Goal: Check status: Check status

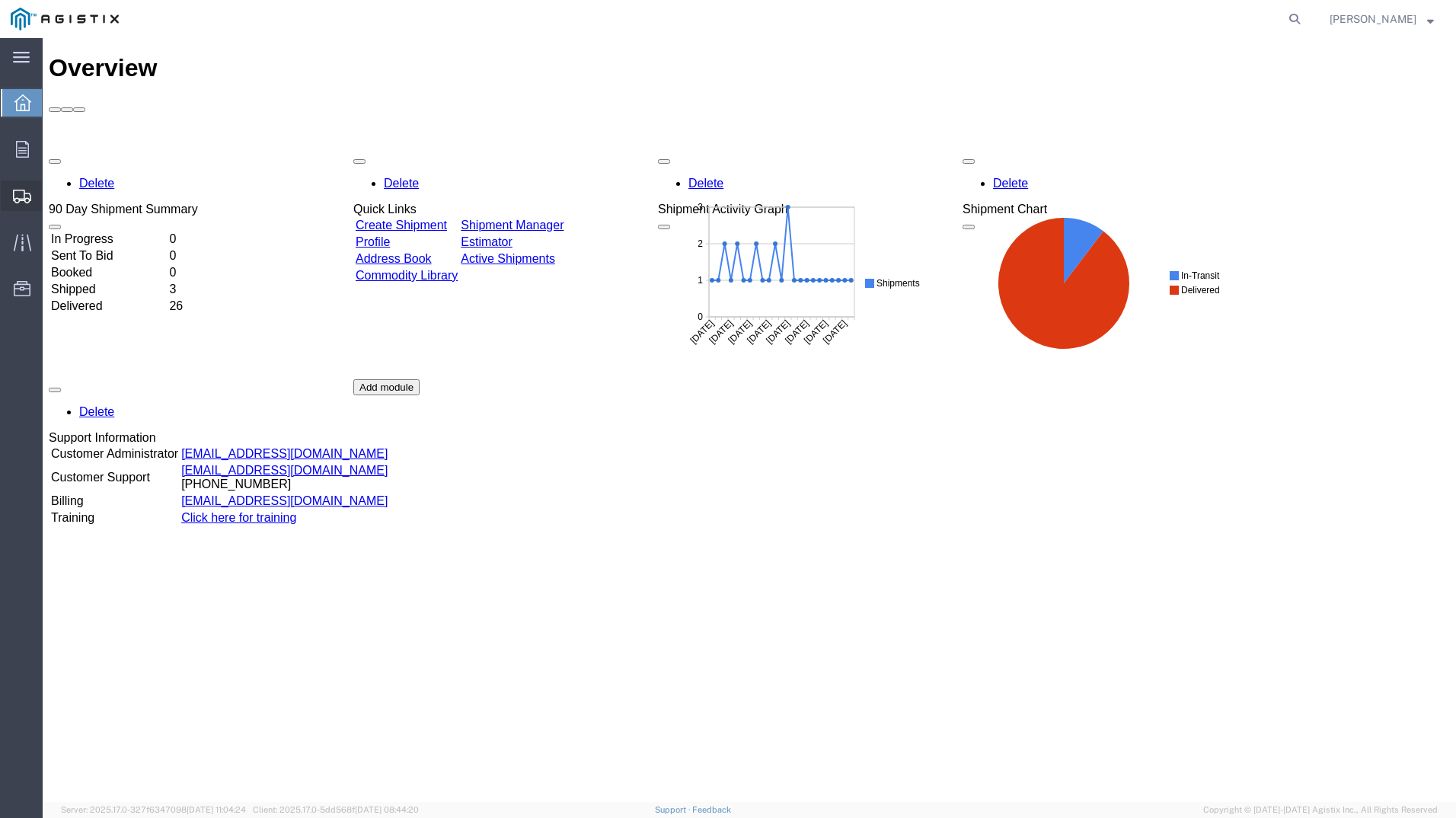
click at [0, 0] on span "Shipment Manager" at bounding box center [0, 0] width 0 height 0
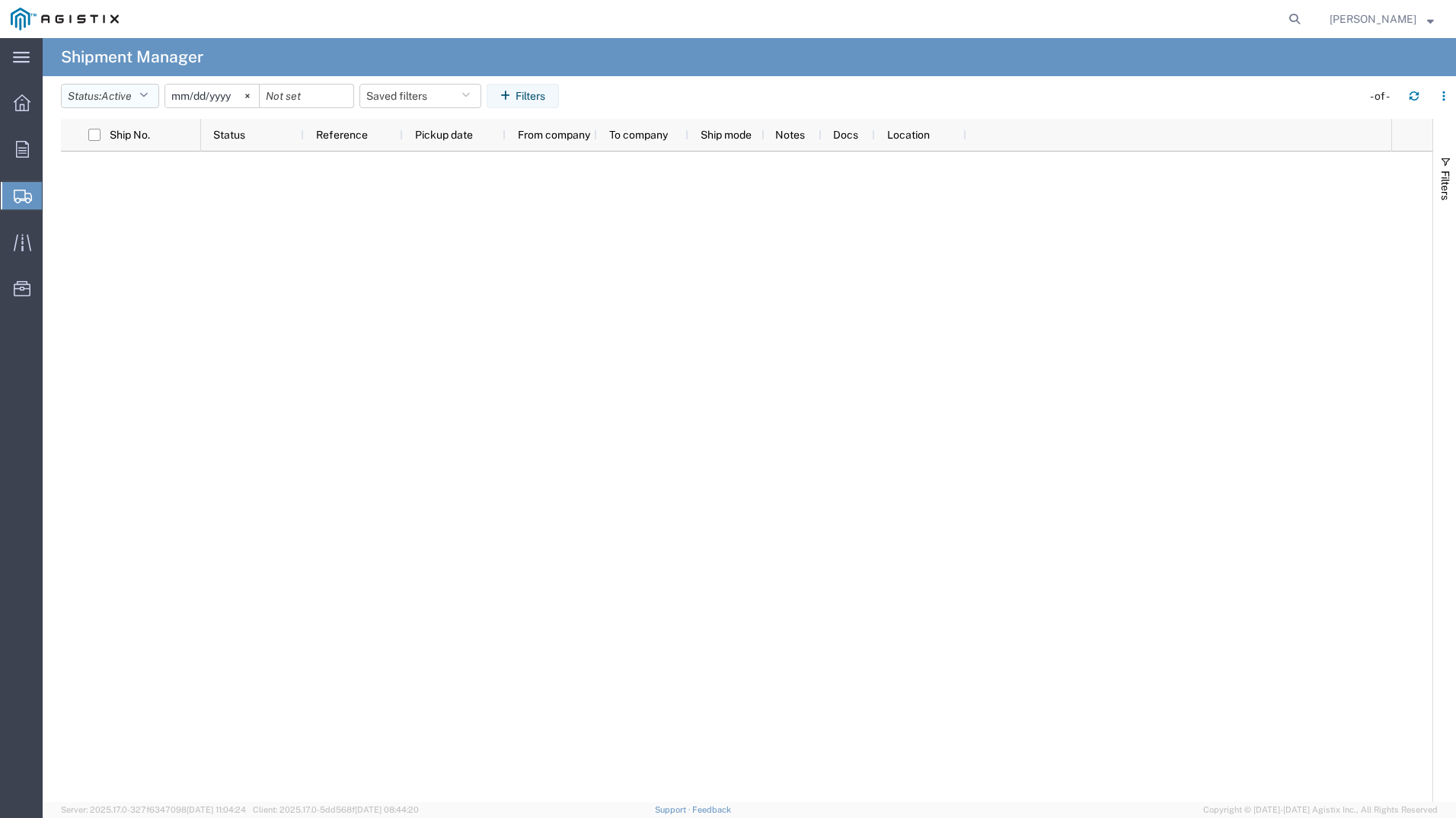
click at [143, 100] on button "Status: Active" at bounding box center [110, 95] width 98 height 24
click at [84, 173] on span "All" at bounding box center [150, 176] width 178 height 23
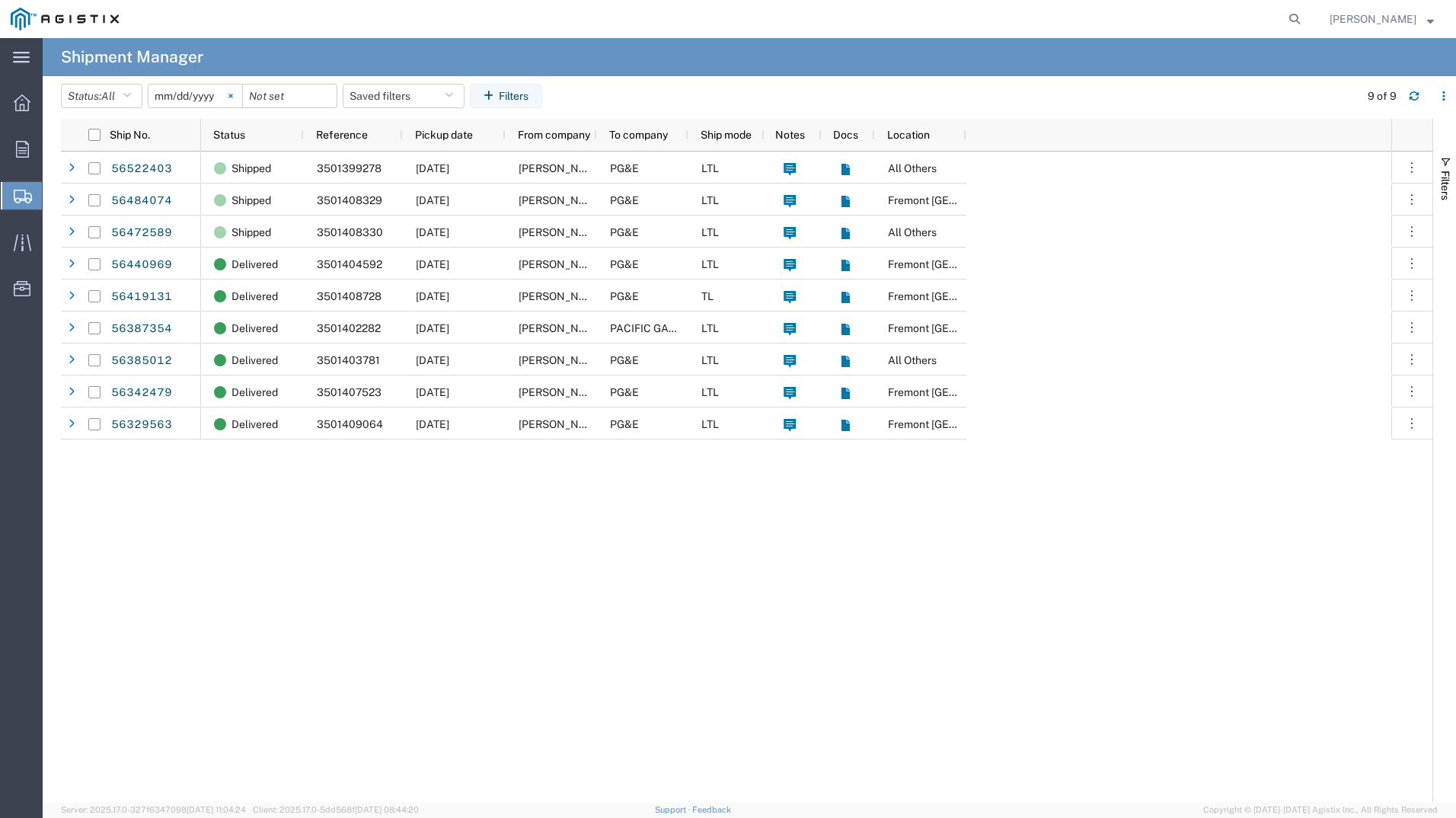
click at [230, 95] on svg-icon at bounding box center [230, 95] width 23 height 23
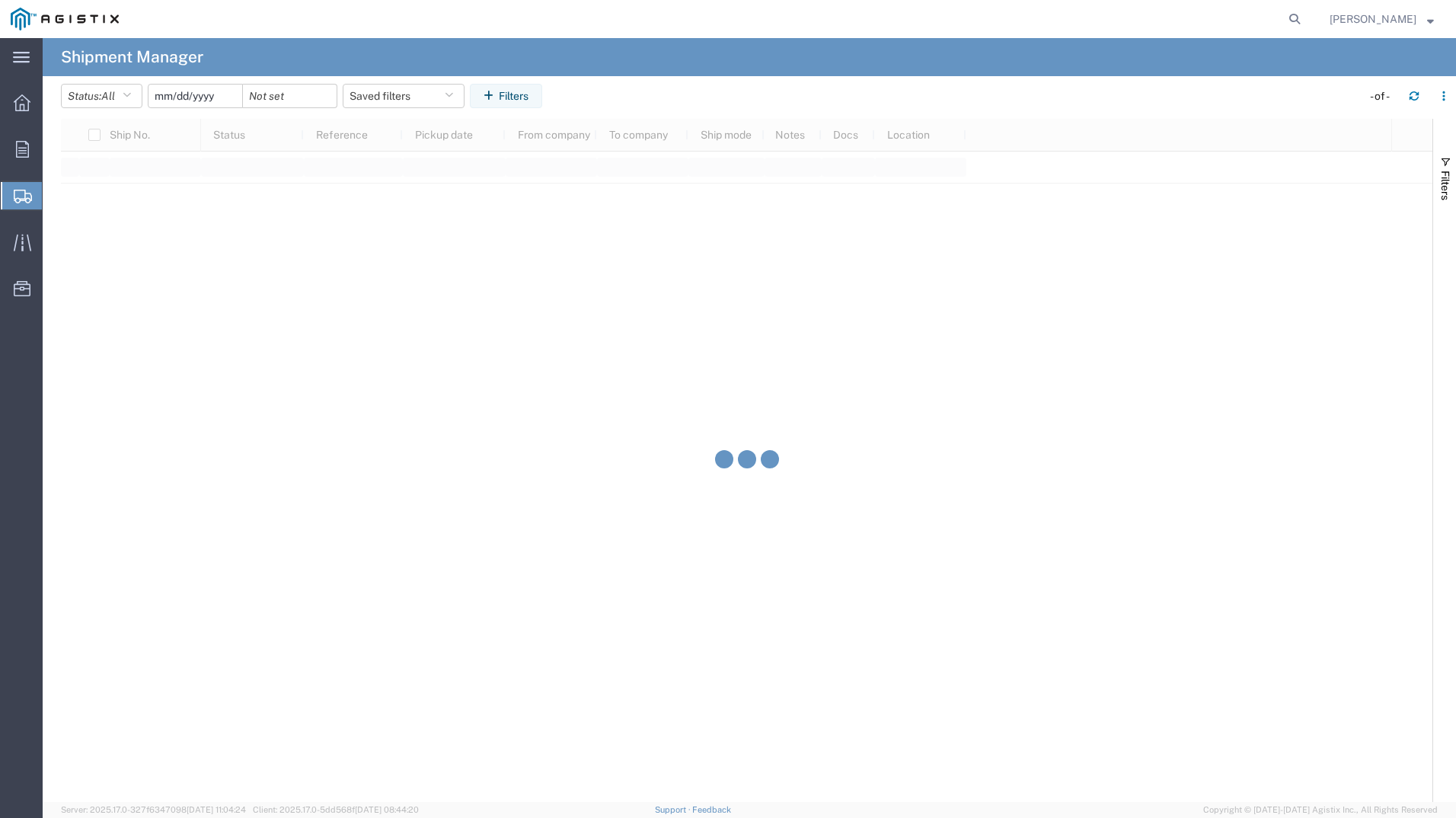
click at [205, 97] on input "date" at bounding box center [195, 95] width 93 height 23
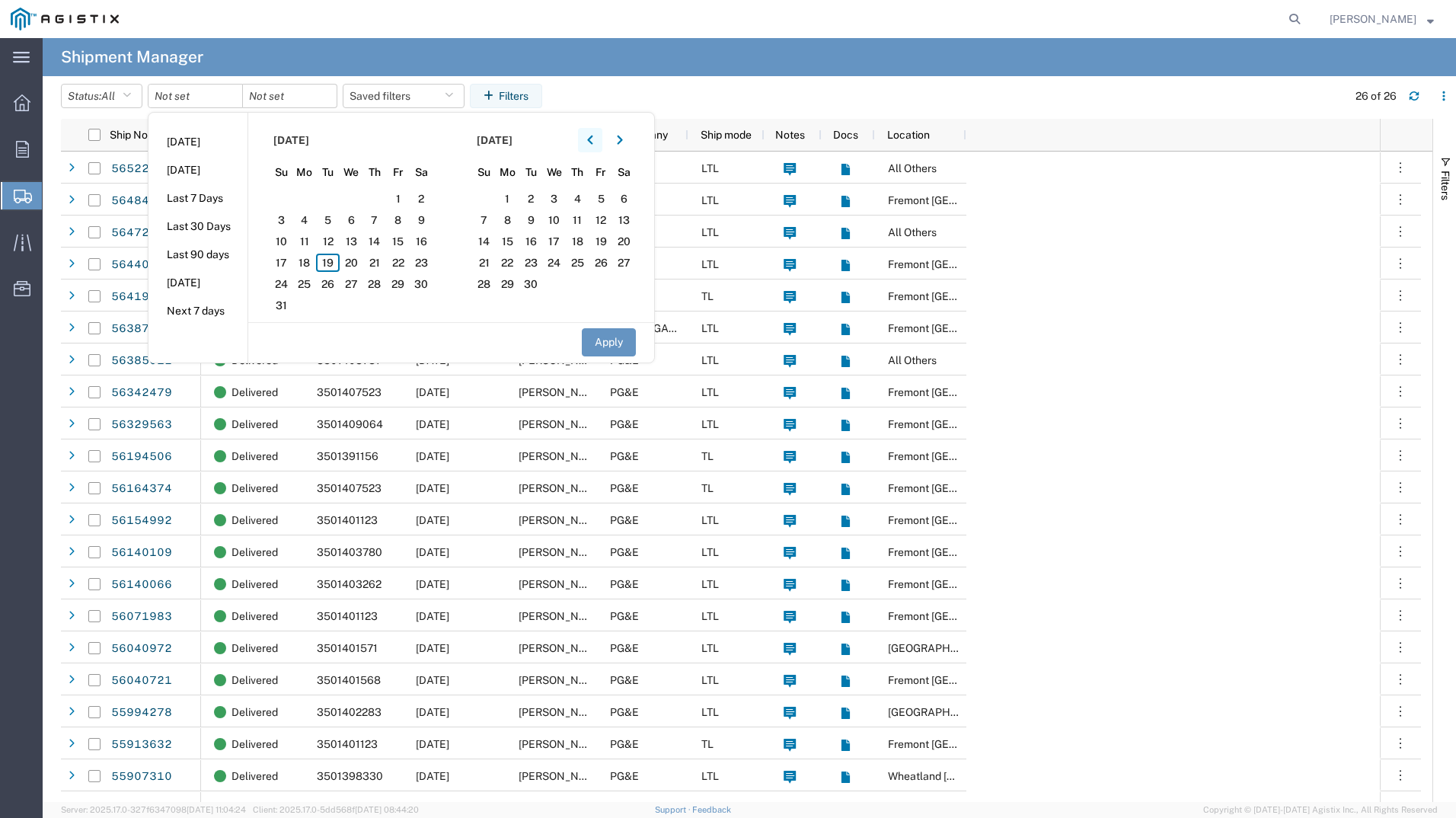
click at [593, 138] on icon "button" at bounding box center [590, 140] width 6 height 11
click at [333, 198] on span "1" at bounding box center [328, 198] width 23 height 18
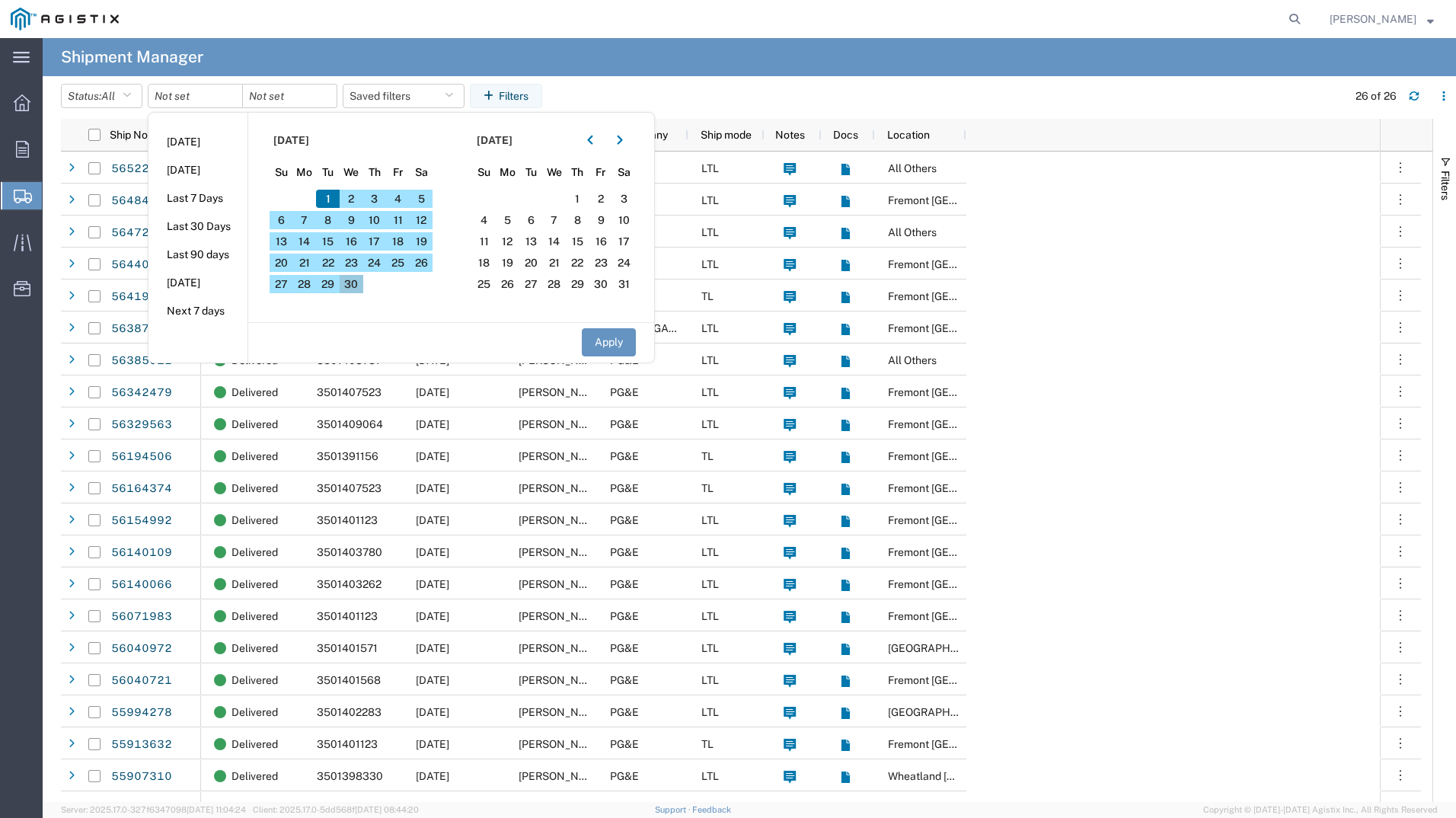
click at [353, 283] on span "30" at bounding box center [351, 284] width 23 height 18
click at [602, 332] on button "Apply" at bounding box center [609, 343] width 54 height 28
type input "[DATE]"
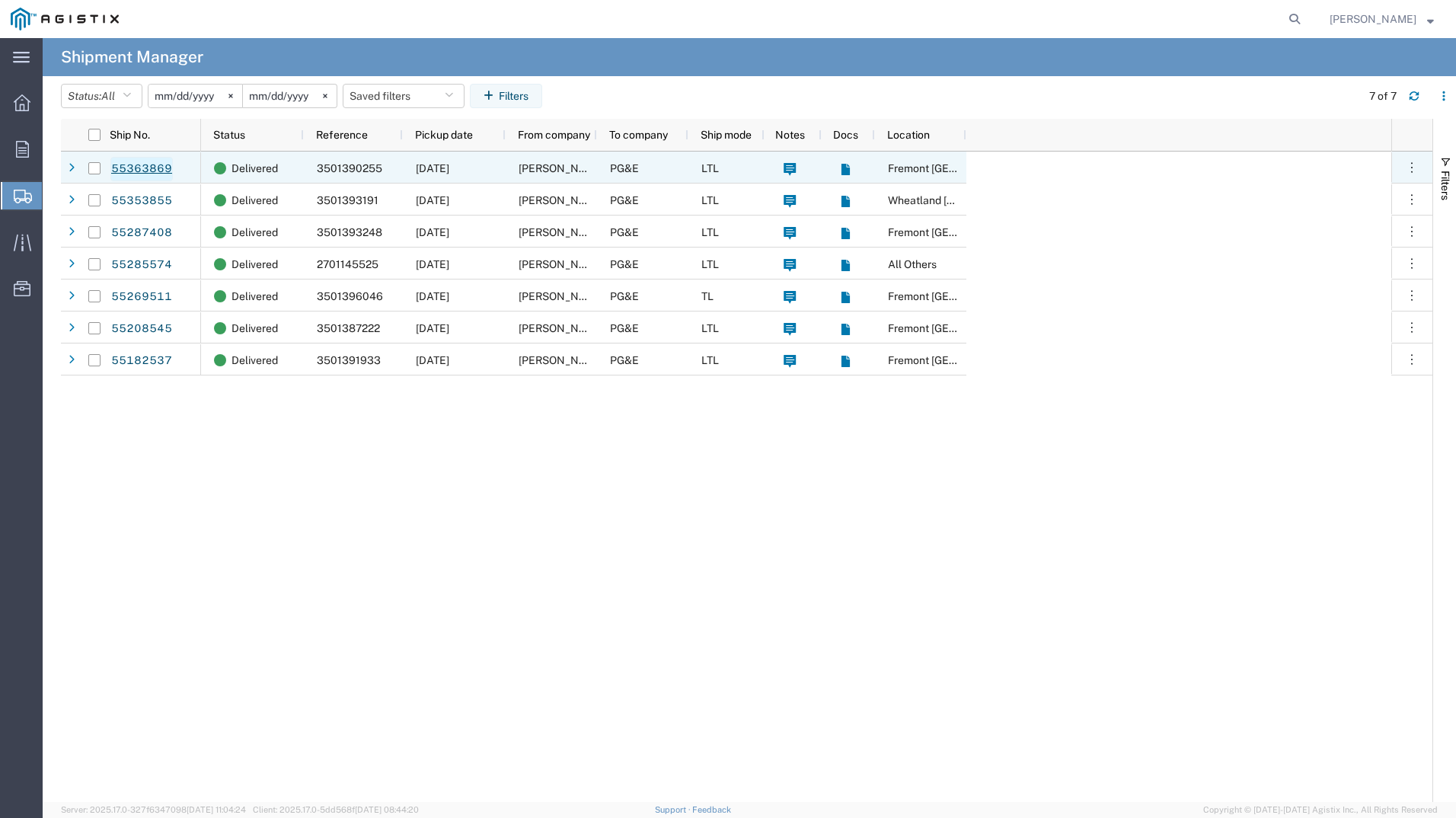
click at [123, 171] on link "55363869" at bounding box center [141, 168] width 63 height 24
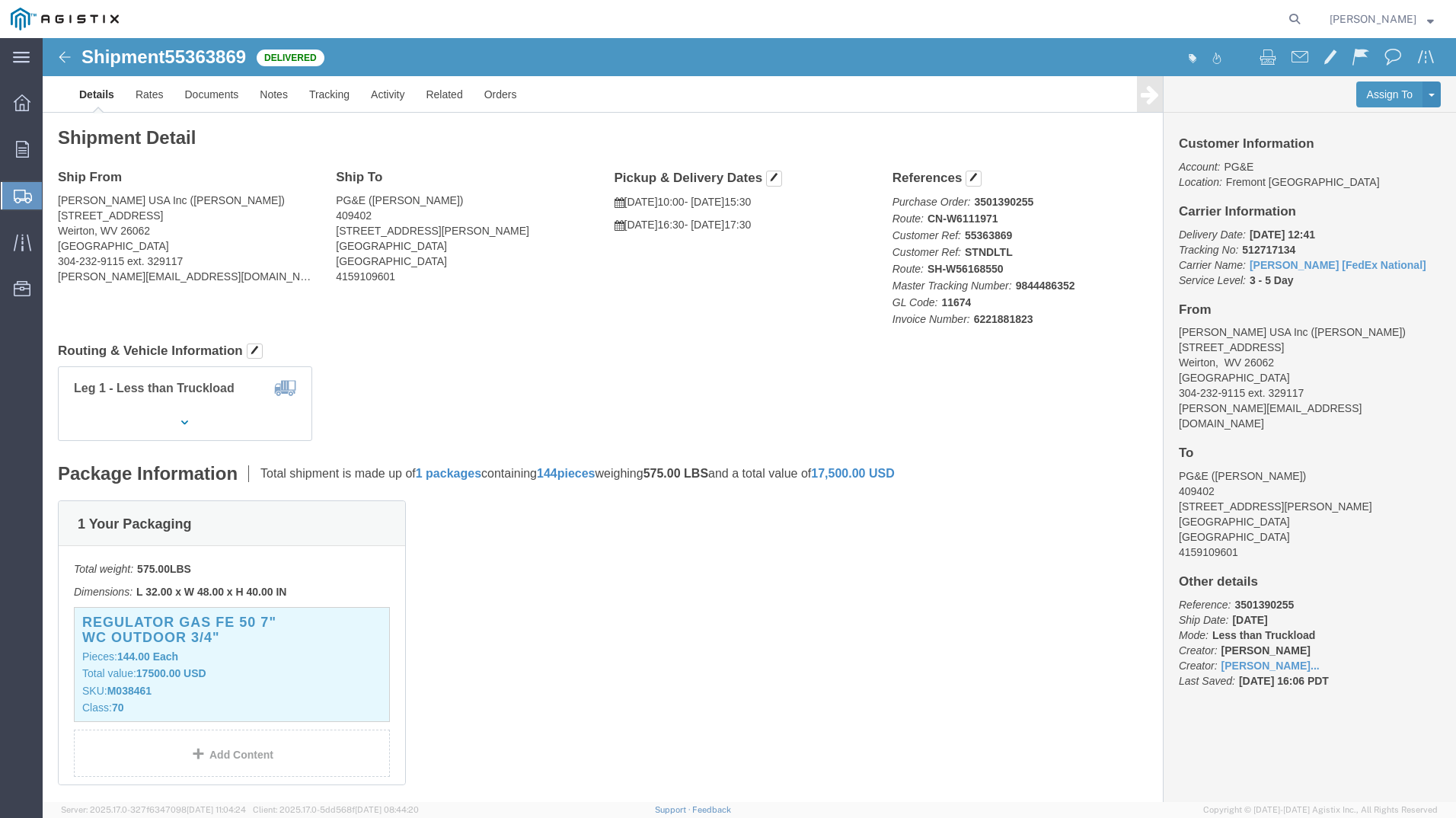
click img
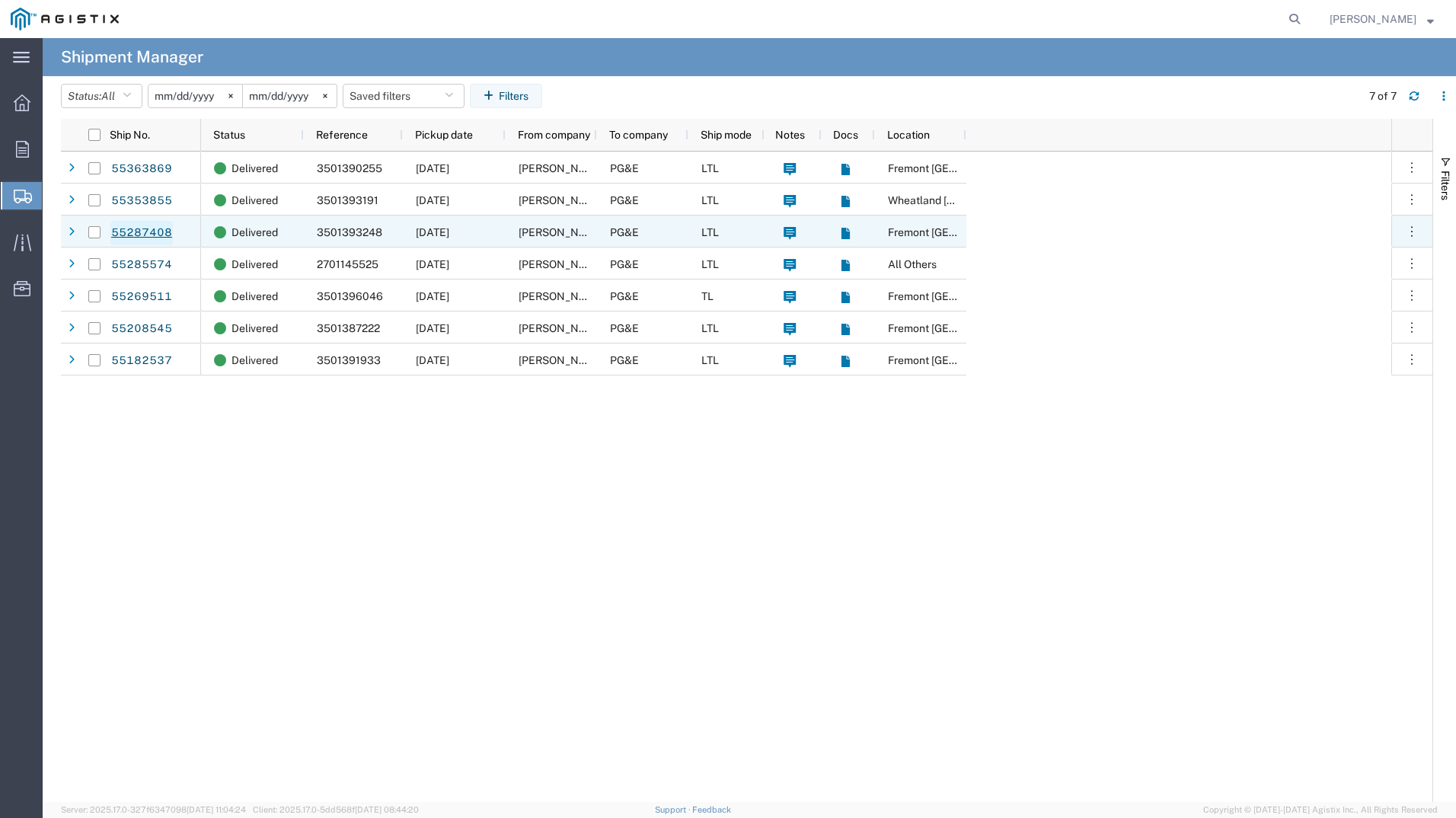
click at [141, 228] on link "55287408" at bounding box center [141, 233] width 63 height 24
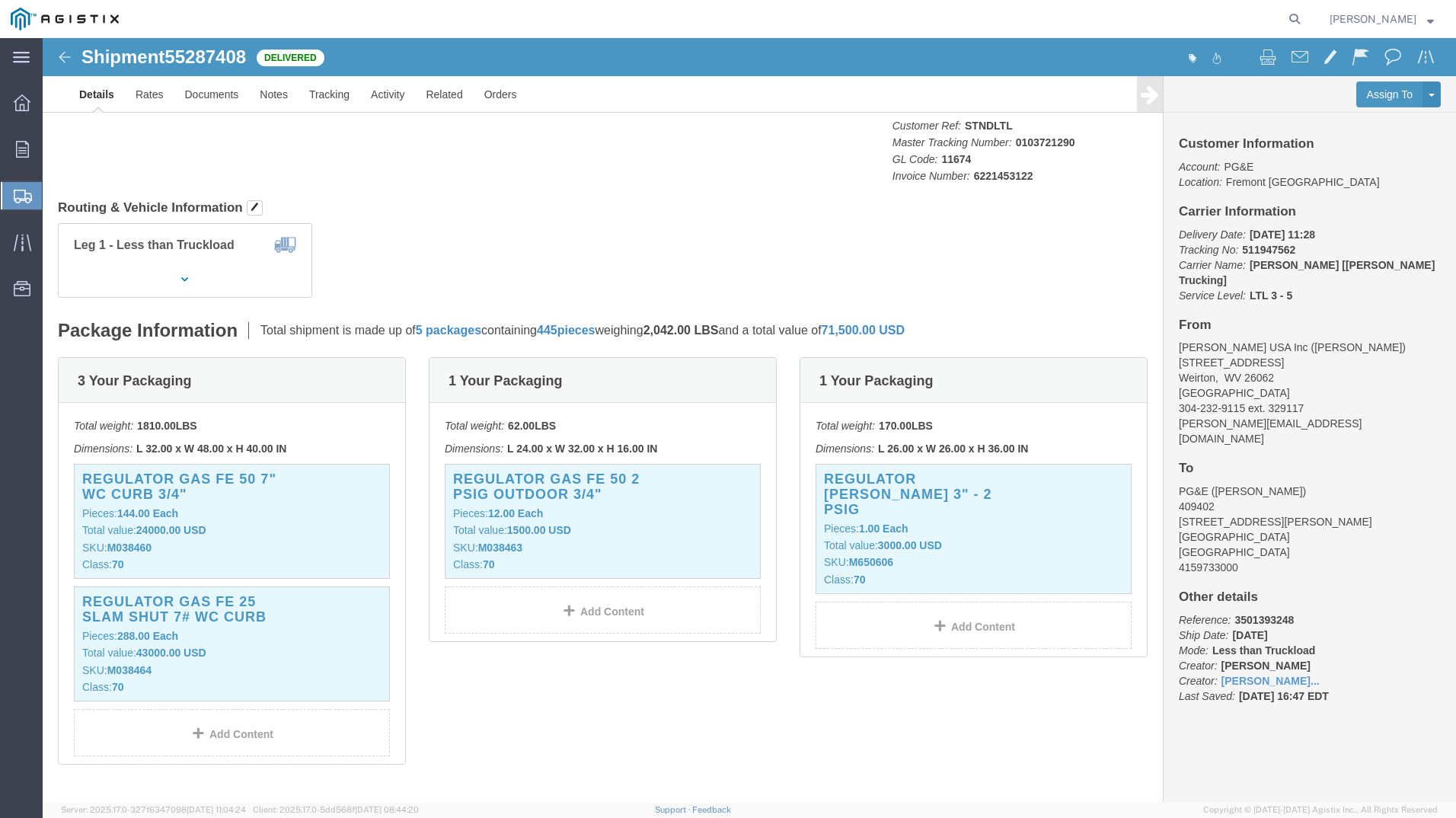
scroll to position [228, 0]
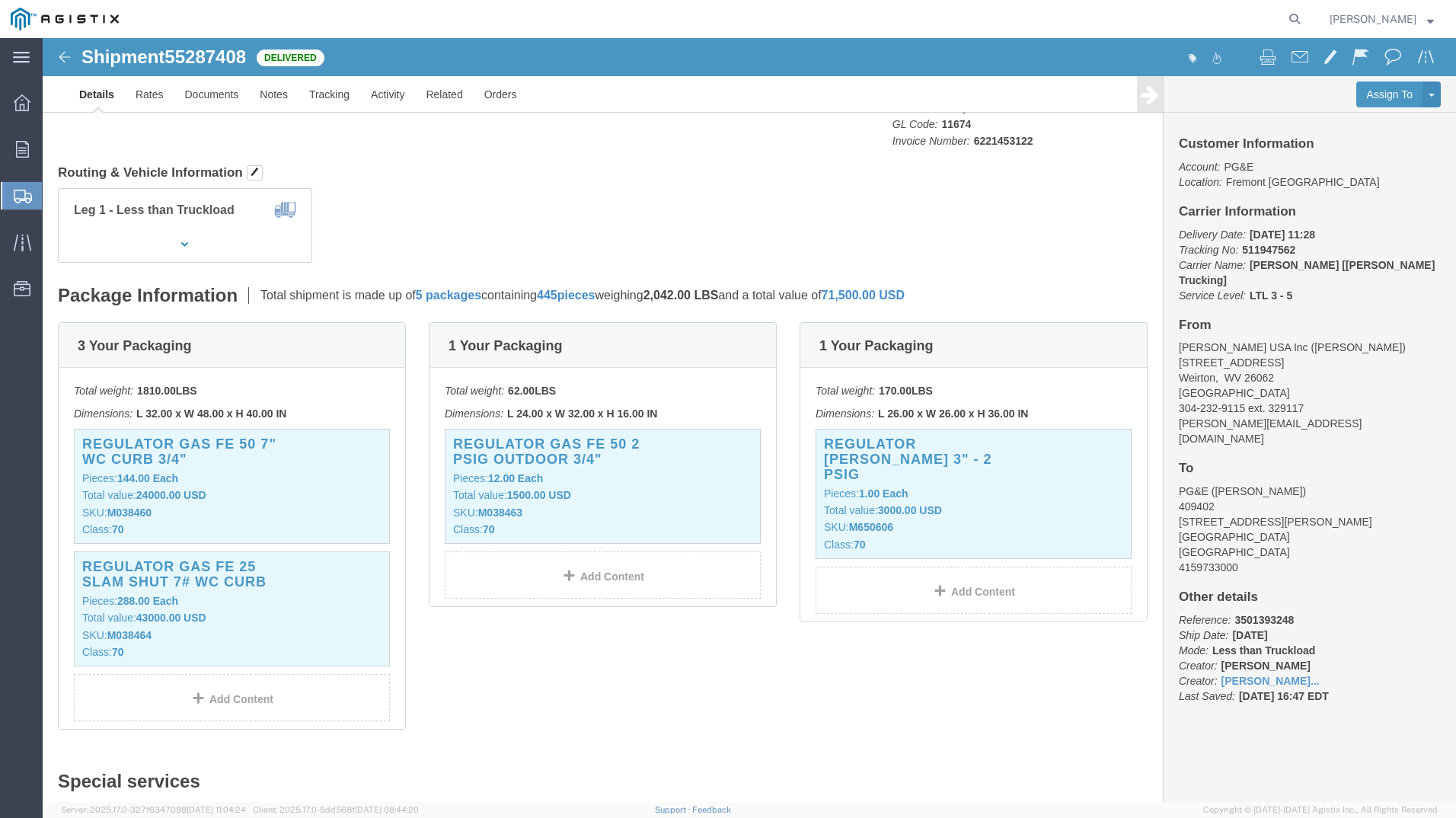
click img
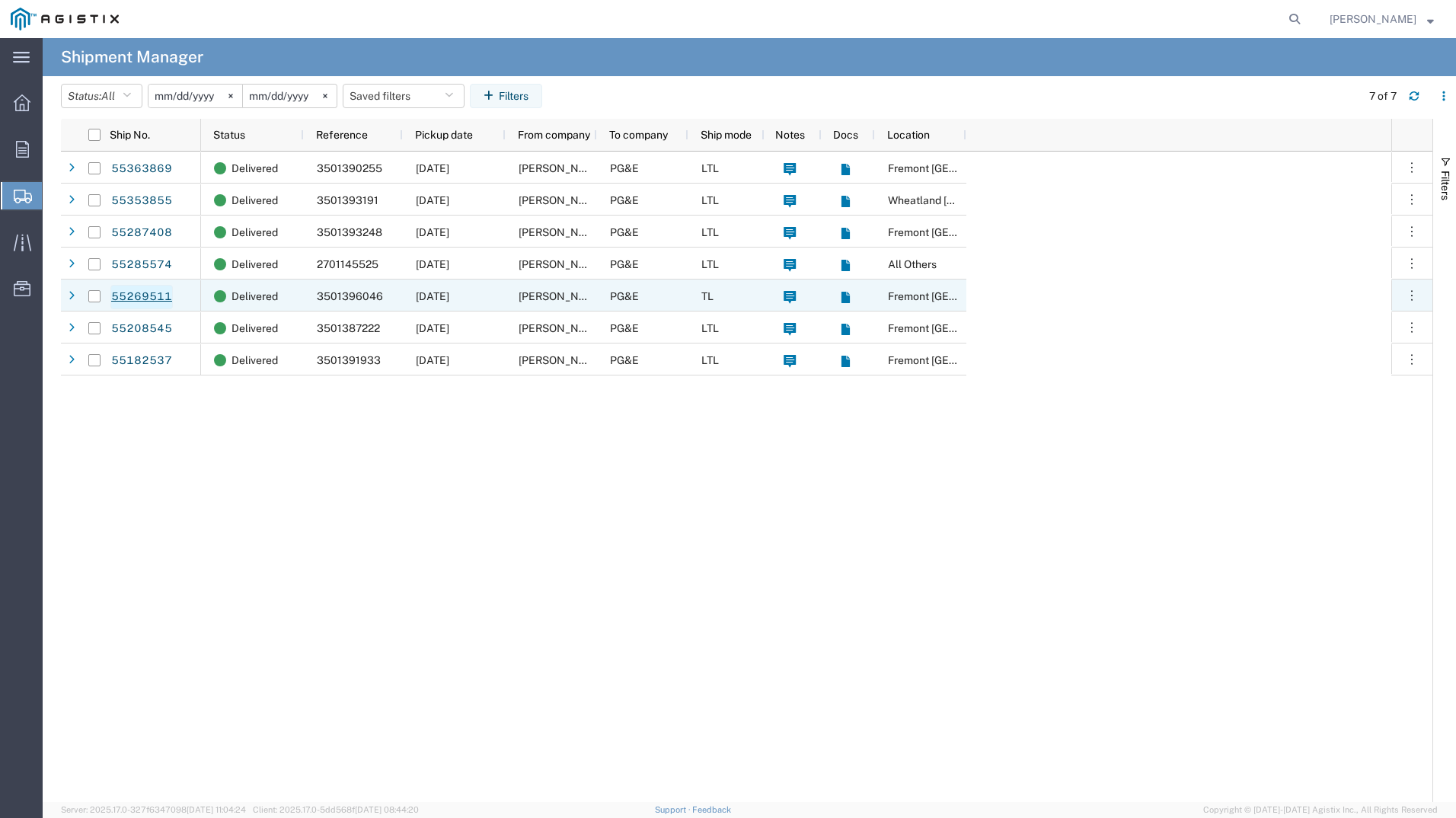
click at [137, 293] on link "55269511" at bounding box center [141, 297] width 63 height 24
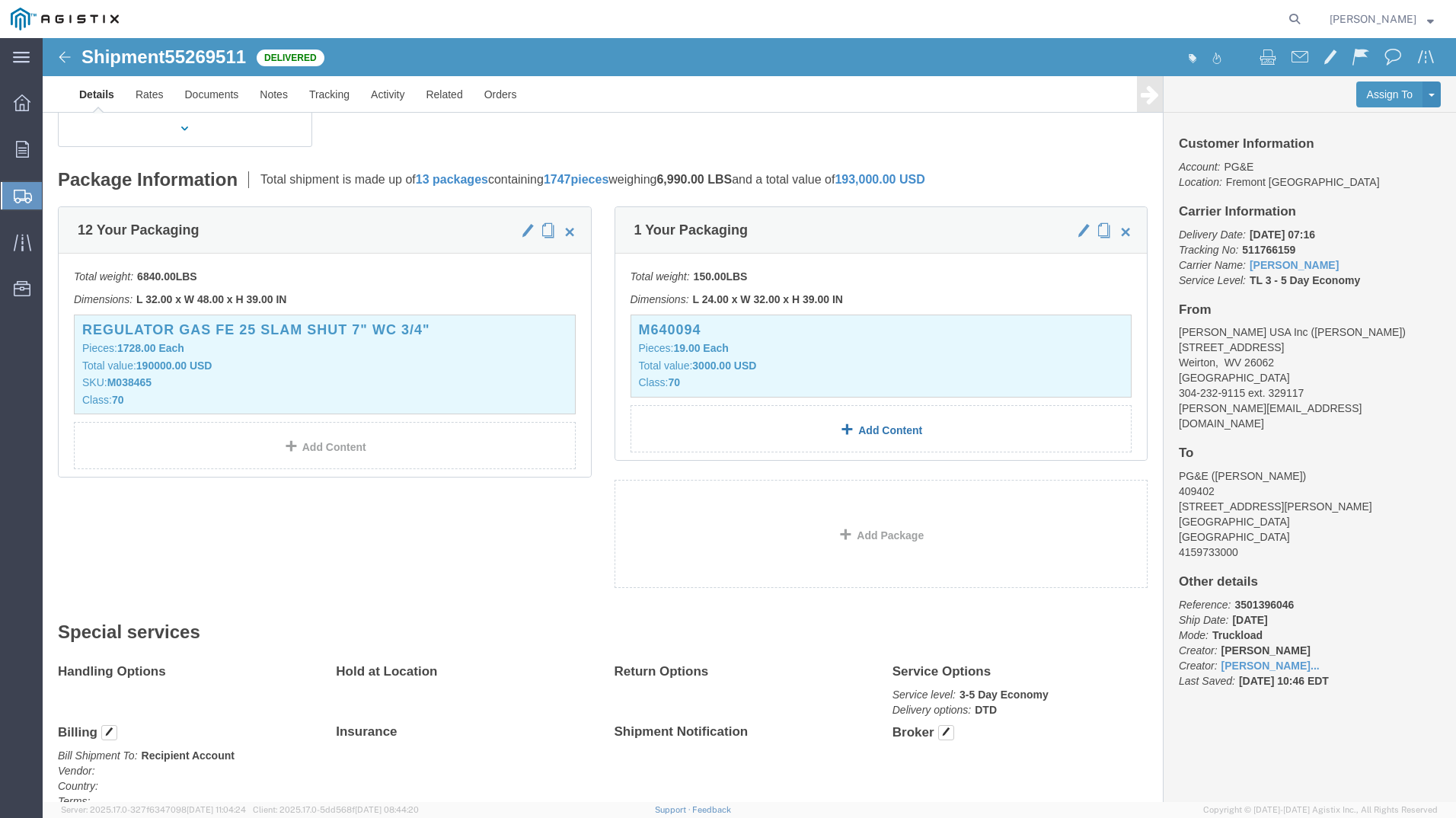
scroll to position [304, 0]
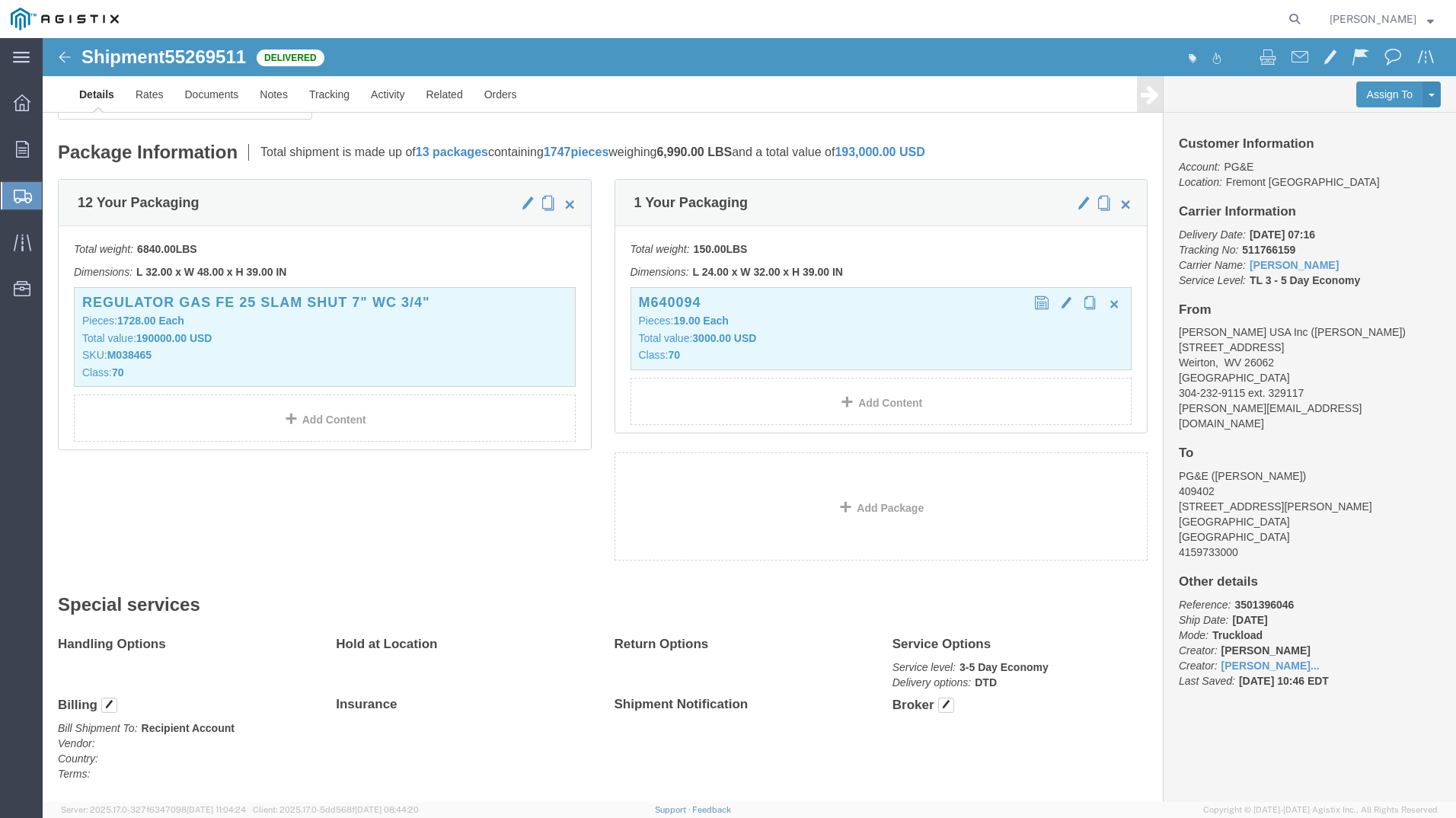
click h3 "M640094"
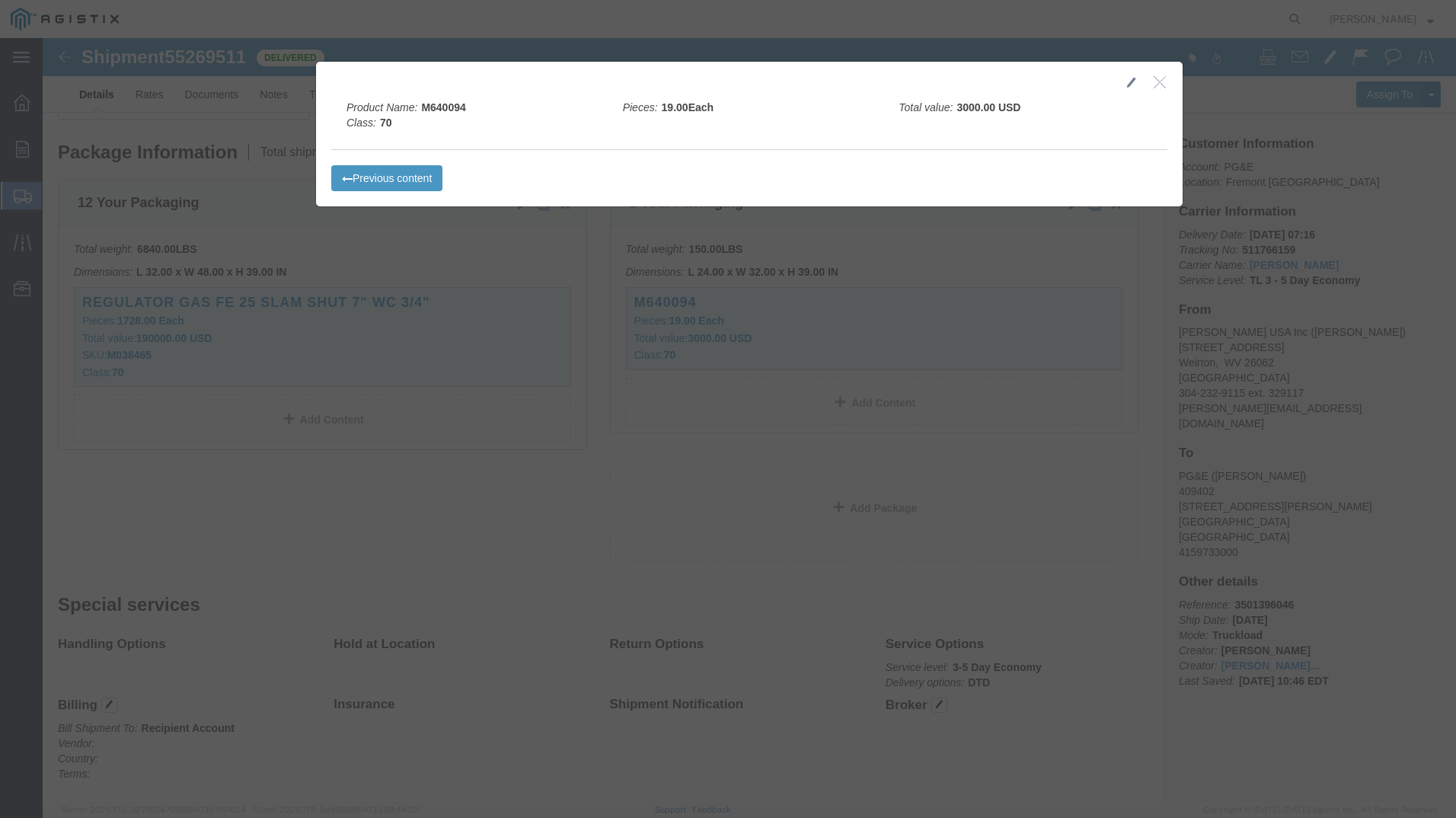
click icon "button"
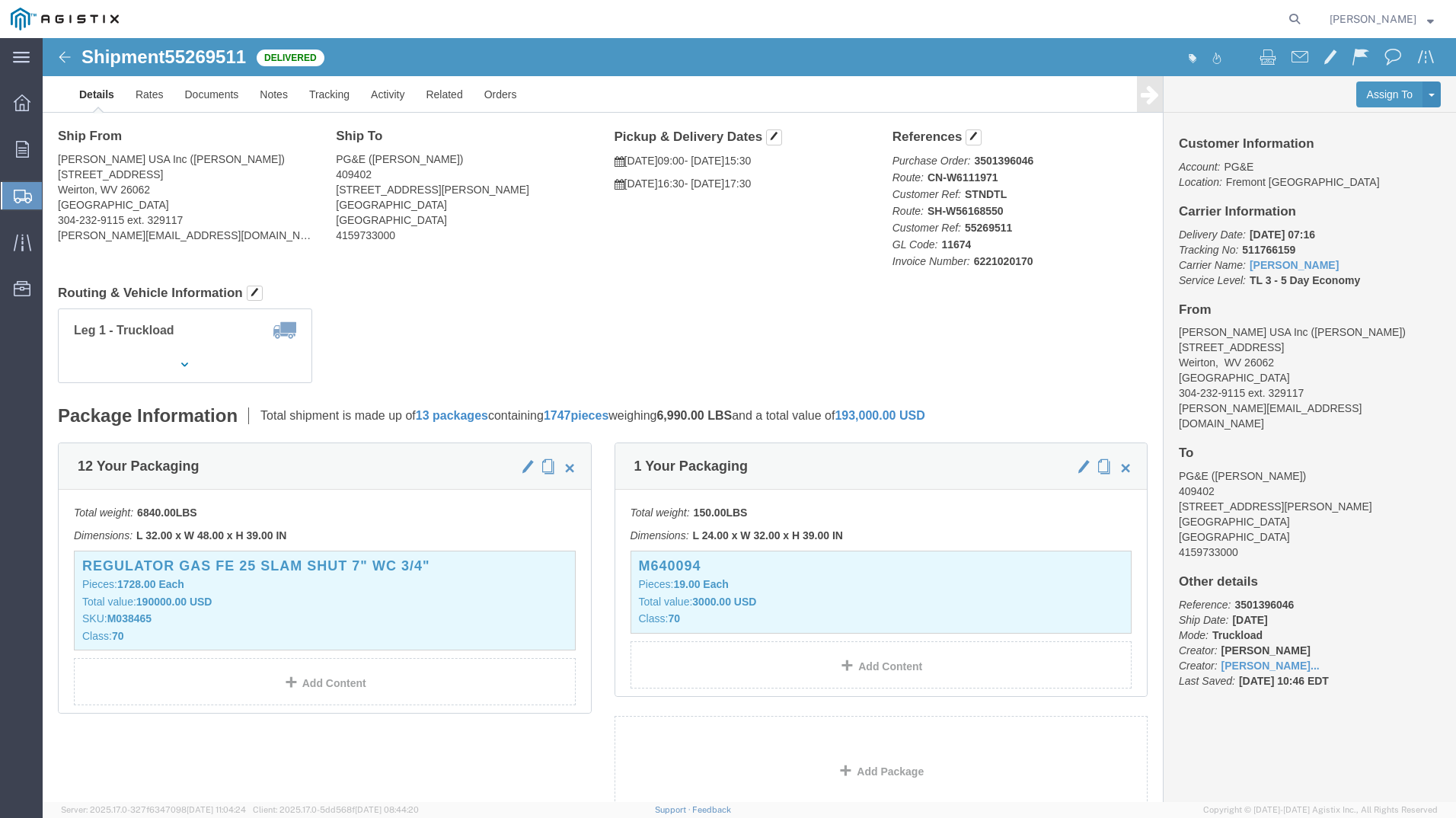
scroll to position [0, 0]
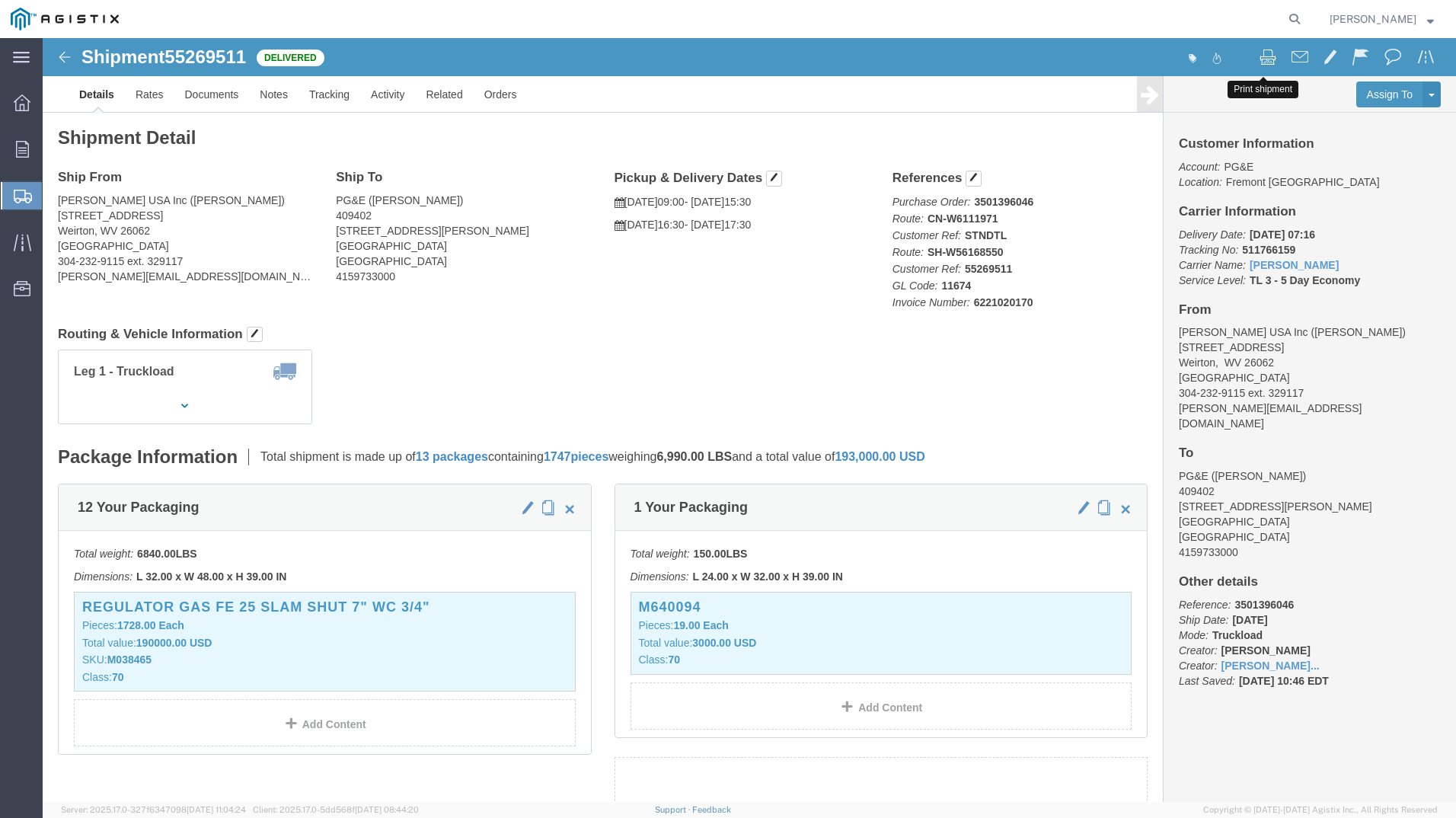
click button
